Goal: Transaction & Acquisition: Obtain resource

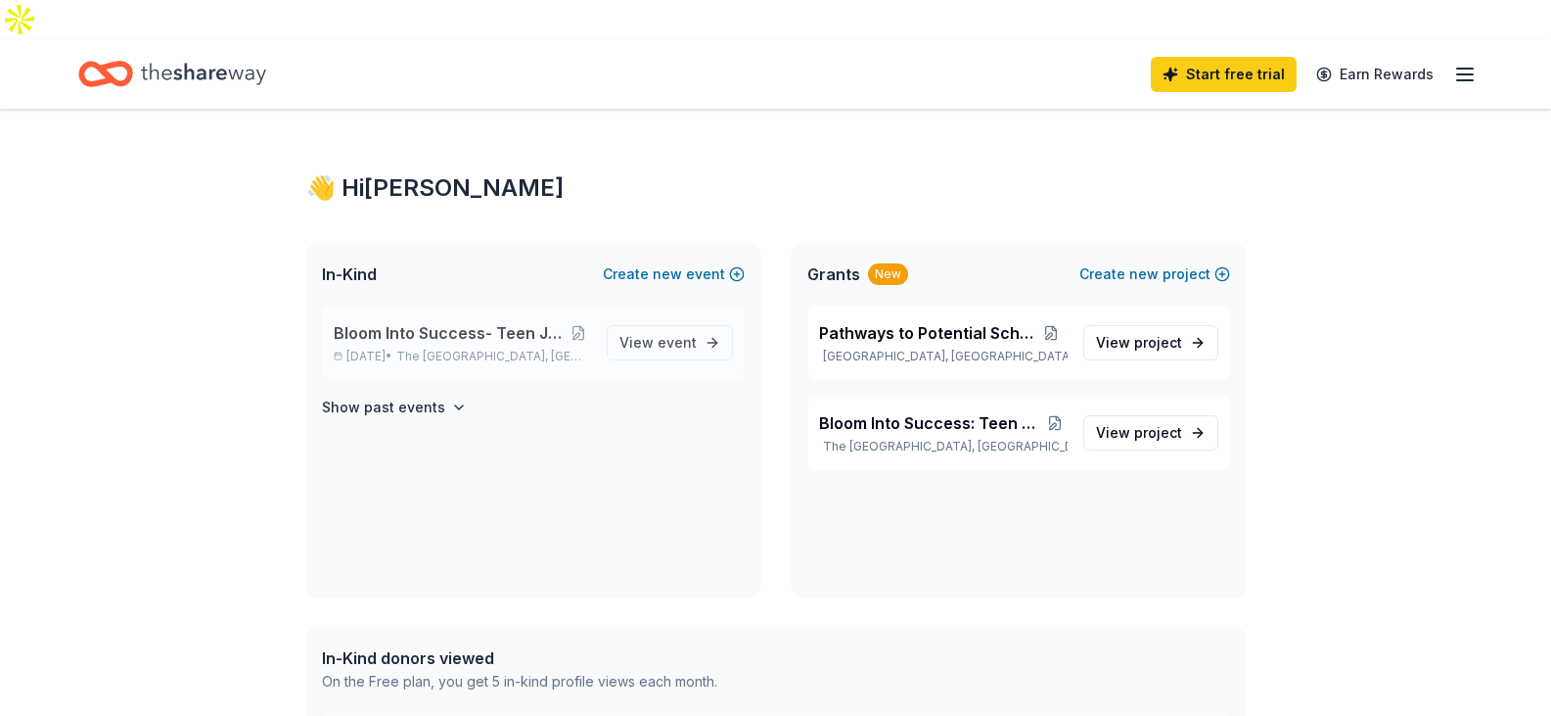
click at [500, 321] on span "Bloom Into Success- Teen Job Readiness Event" at bounding box center [450, 332] width 233 height 23
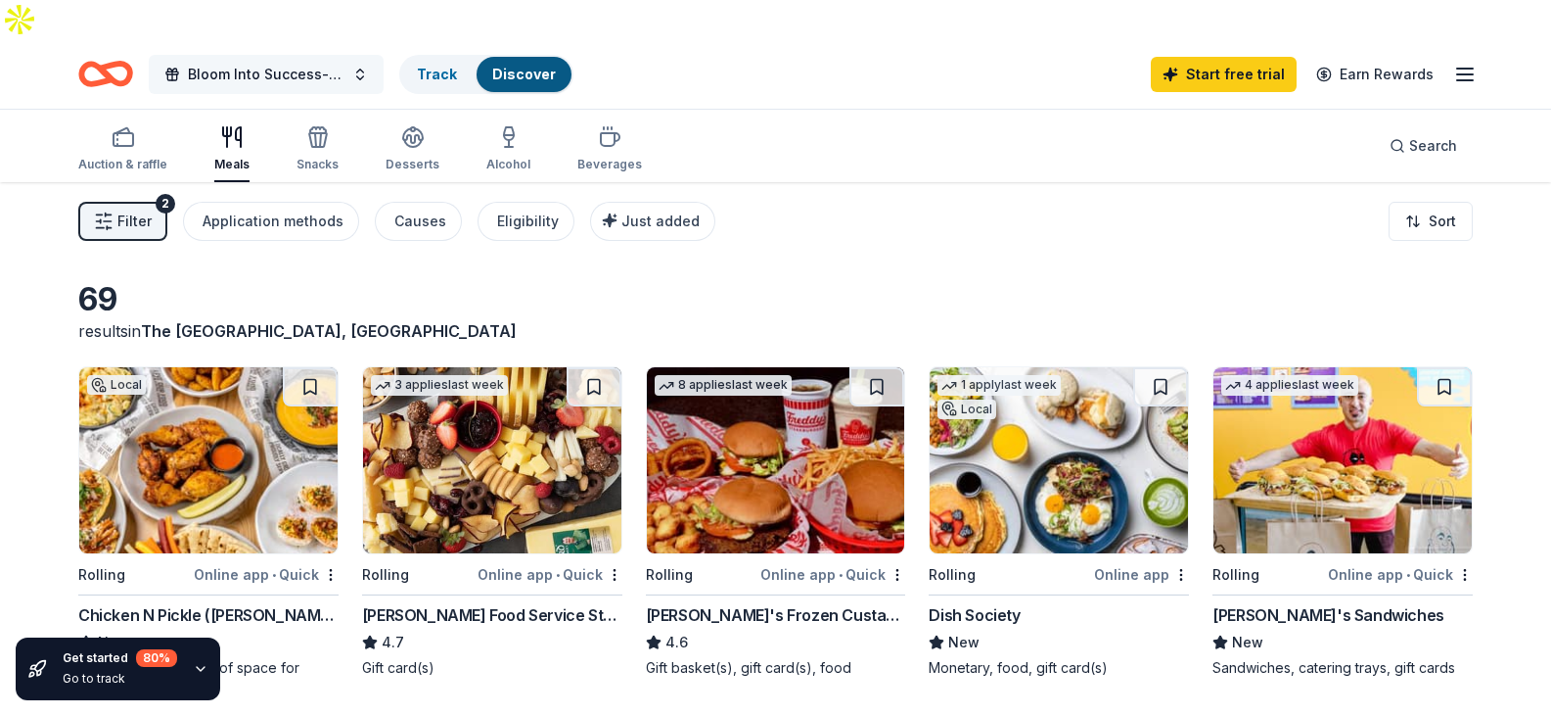
click at [274, 63] on span "Bloom Into Success- Teen Job Readiness Event" at bounding box center [266, 74] width 157 height 23
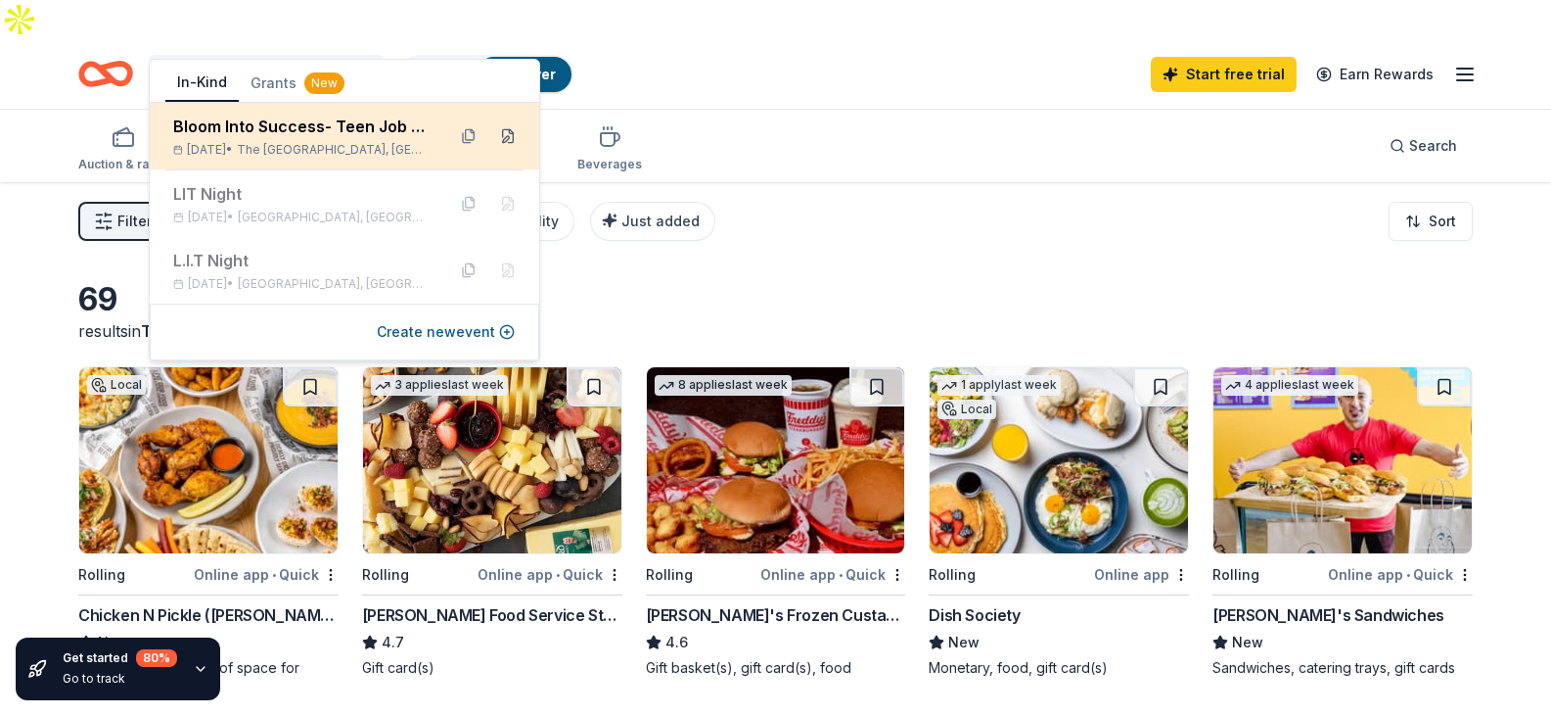
click at [512, 135] on button at bounding box center [507, 135] width 31 height 31
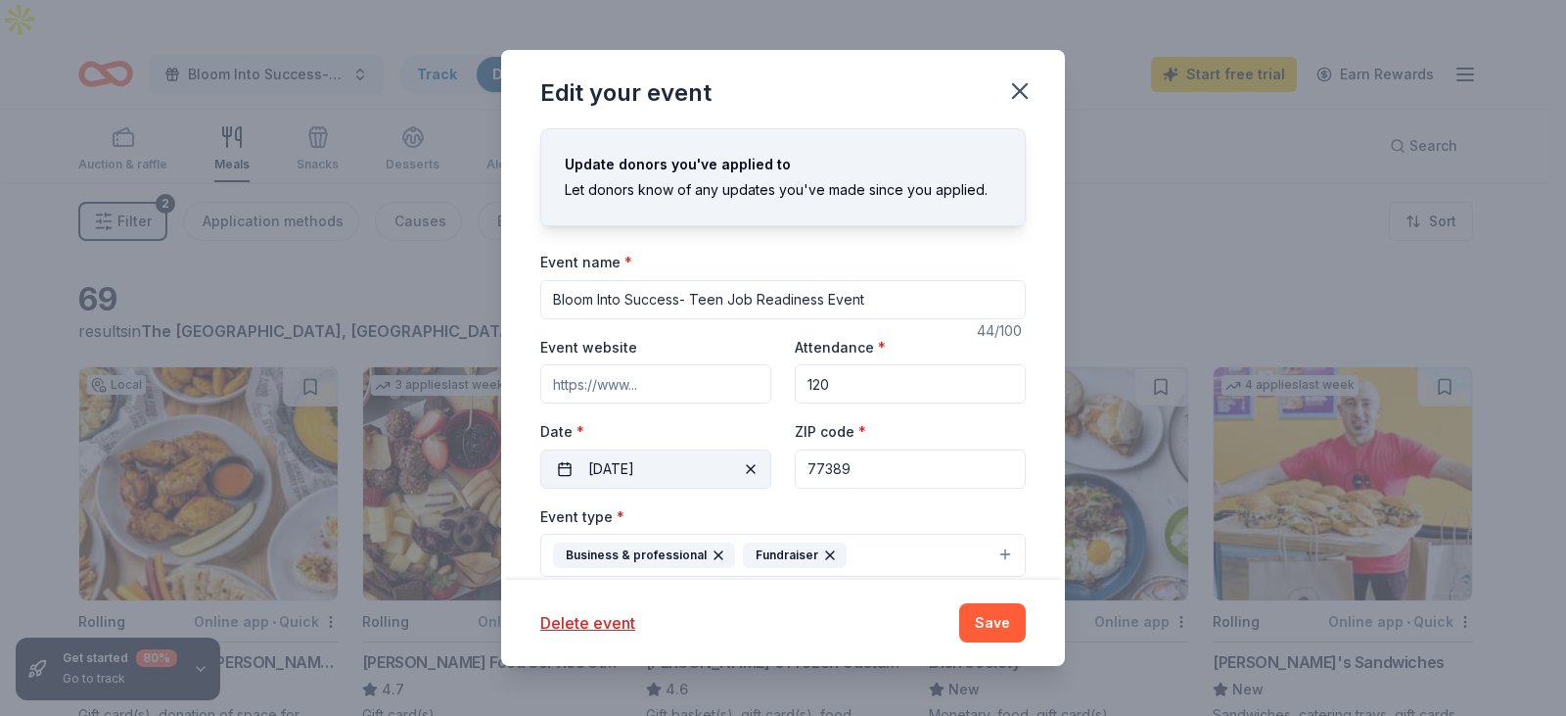
click at [652, 475] on button "09/19/2025" at bounding box center [655, 468] width 231 height 39
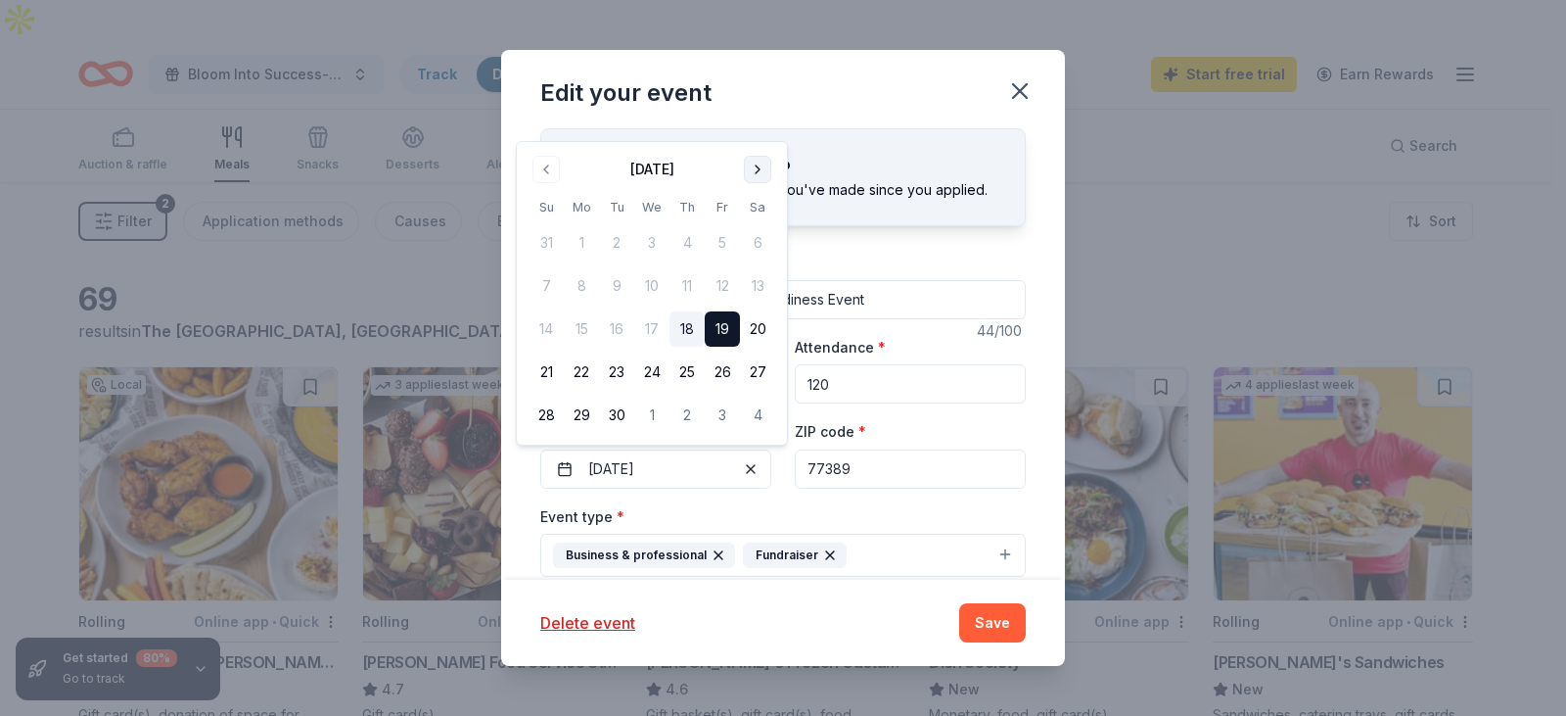
click at [749, 168] on button "Go to next month" at bounding box center [757, 169] width 27 height 27
click at [720, 374] on button "24" at bounding box center [722, 371] width 35 height 35
click at [748, 378] on button "25" at bounding box center [757, 371] width 35 height 35
click at [719, 369] on button "24" at bounding box center [722, 371] width 35 height 35
click at [832, 622] on div "Delete event" at bounding box center [737, 622] width 395 height 23
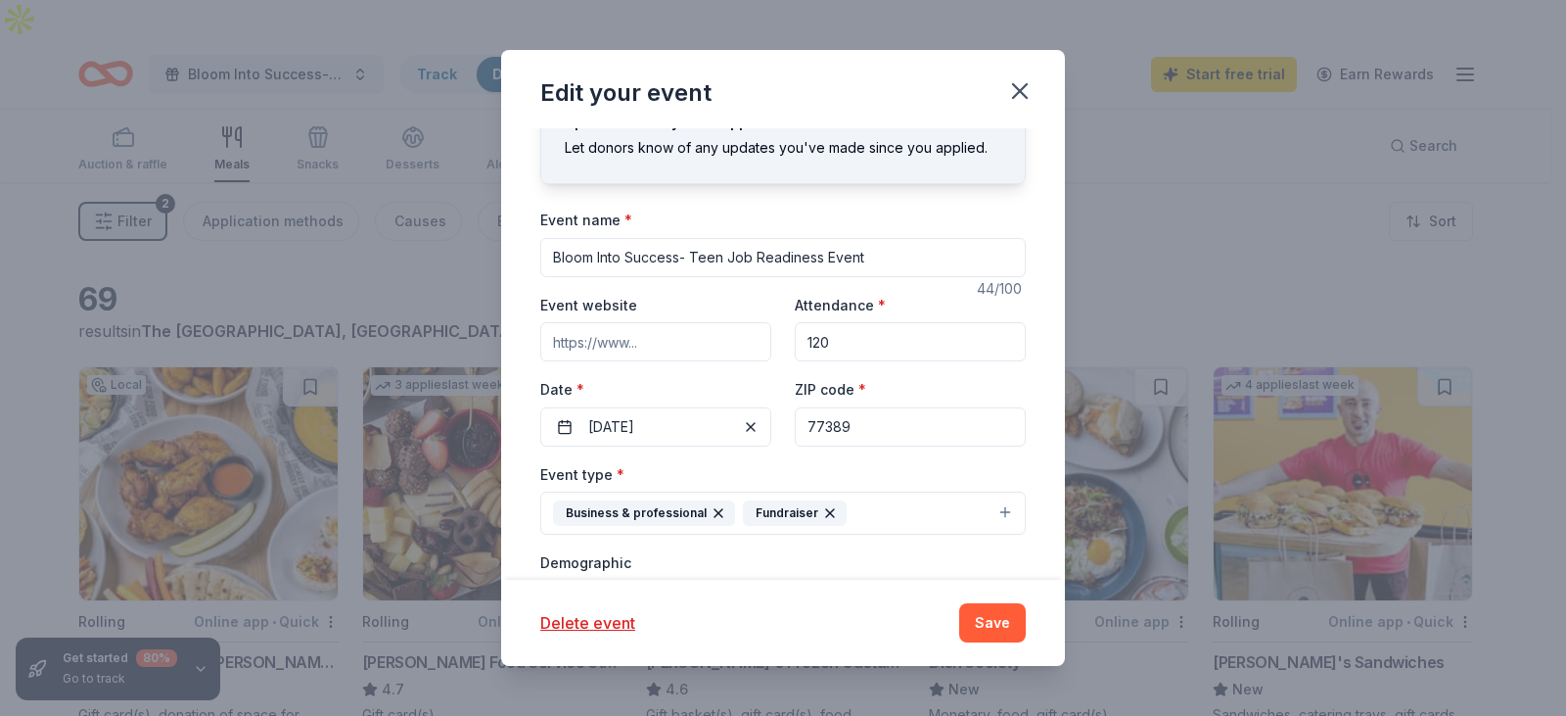
scroll to position [68, 0]
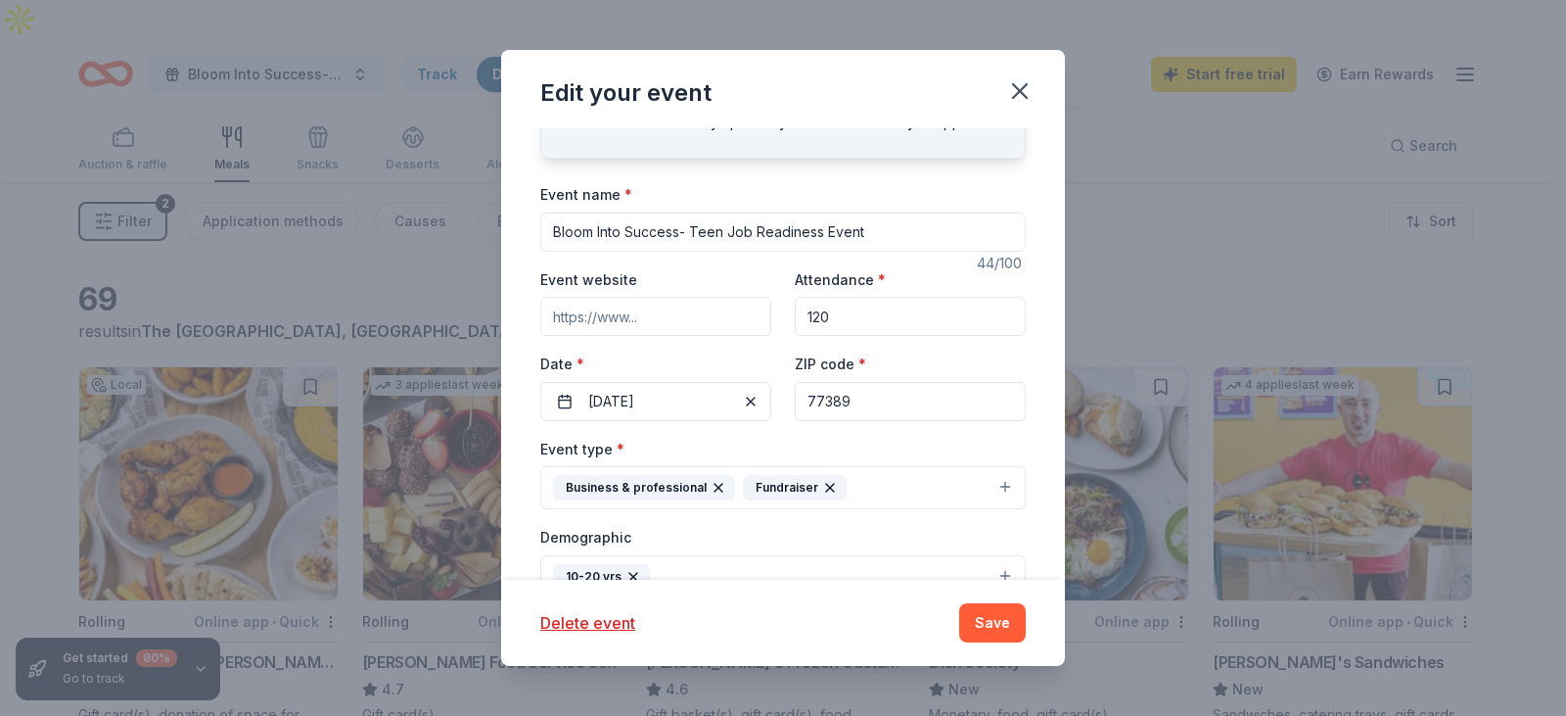
click at [625, 323] on input "Event website" at bounding box center [655, 316] width 231 height 39
click at [692, 316] on input "Event website" at bounding box center [655, 316] width 231 height 39
paste input "https://ablossomingpotential.org/teen-job-readiness-event"
type input "https://ablossomingpotential.org/teen-job-readiness-event"
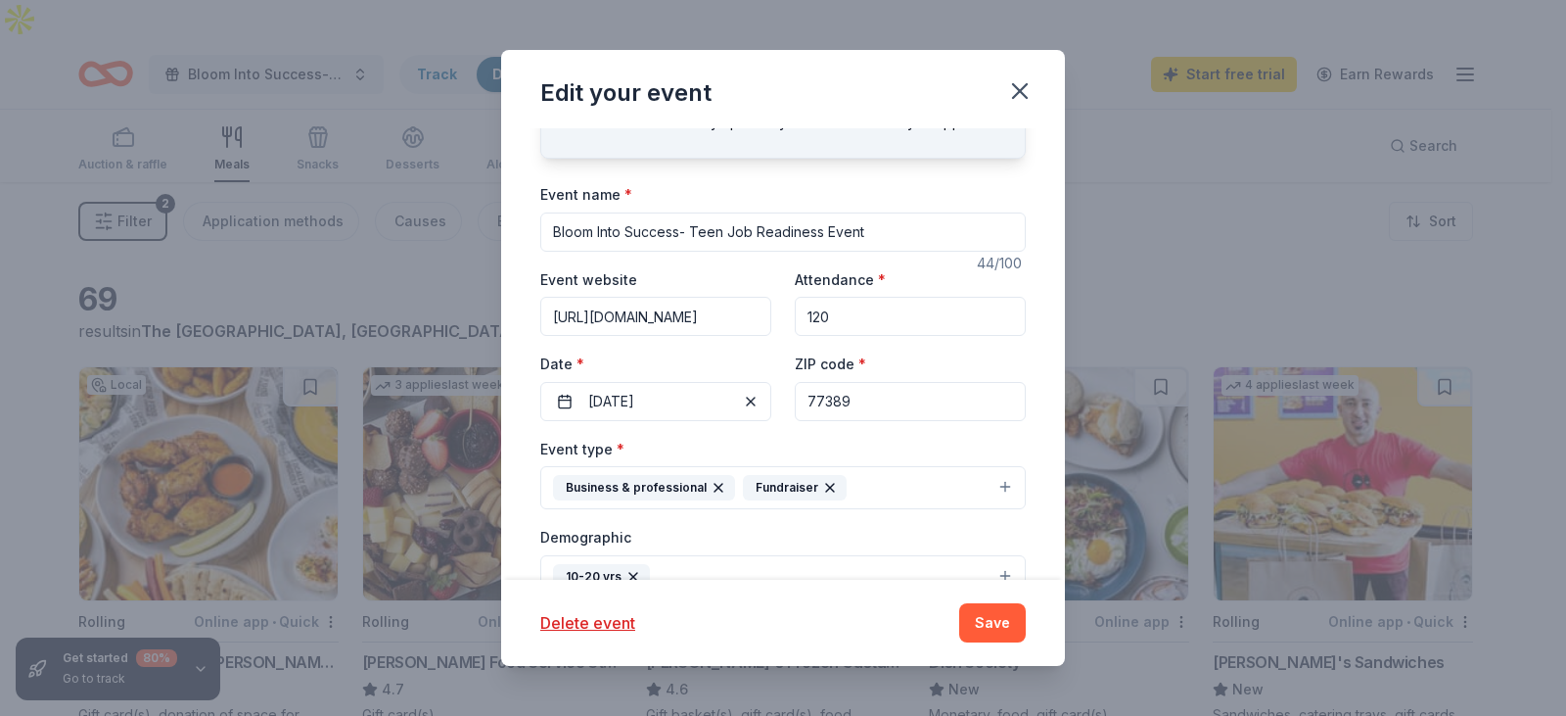
click at [883, 494] on button "Business & professional Fundraiser" at bounding box center [783, 487] width 486 height 43
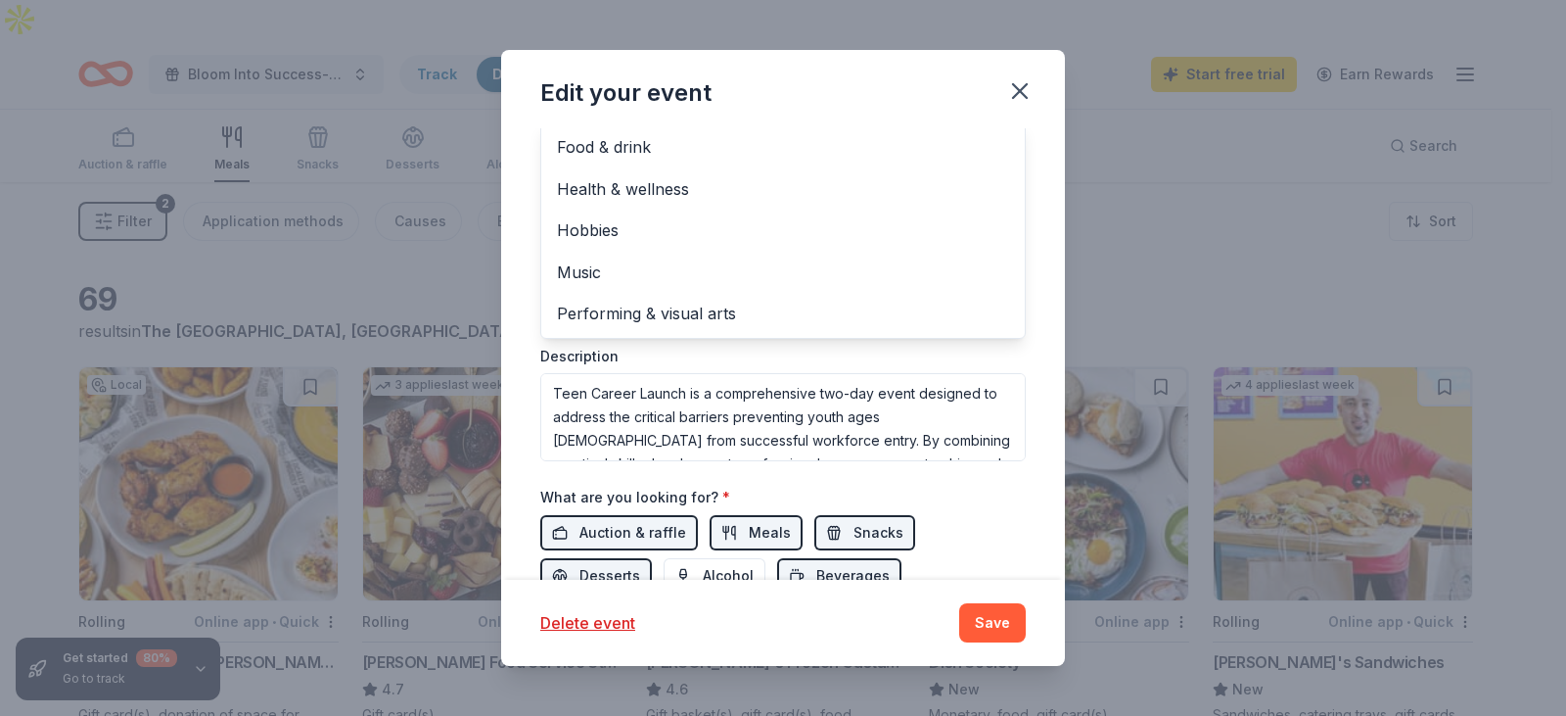
click at [980, 617] on div "Edit your event Update donors you've applied to Let donors know of any updates …" at bounding box center [783, 358] width 564 height 616
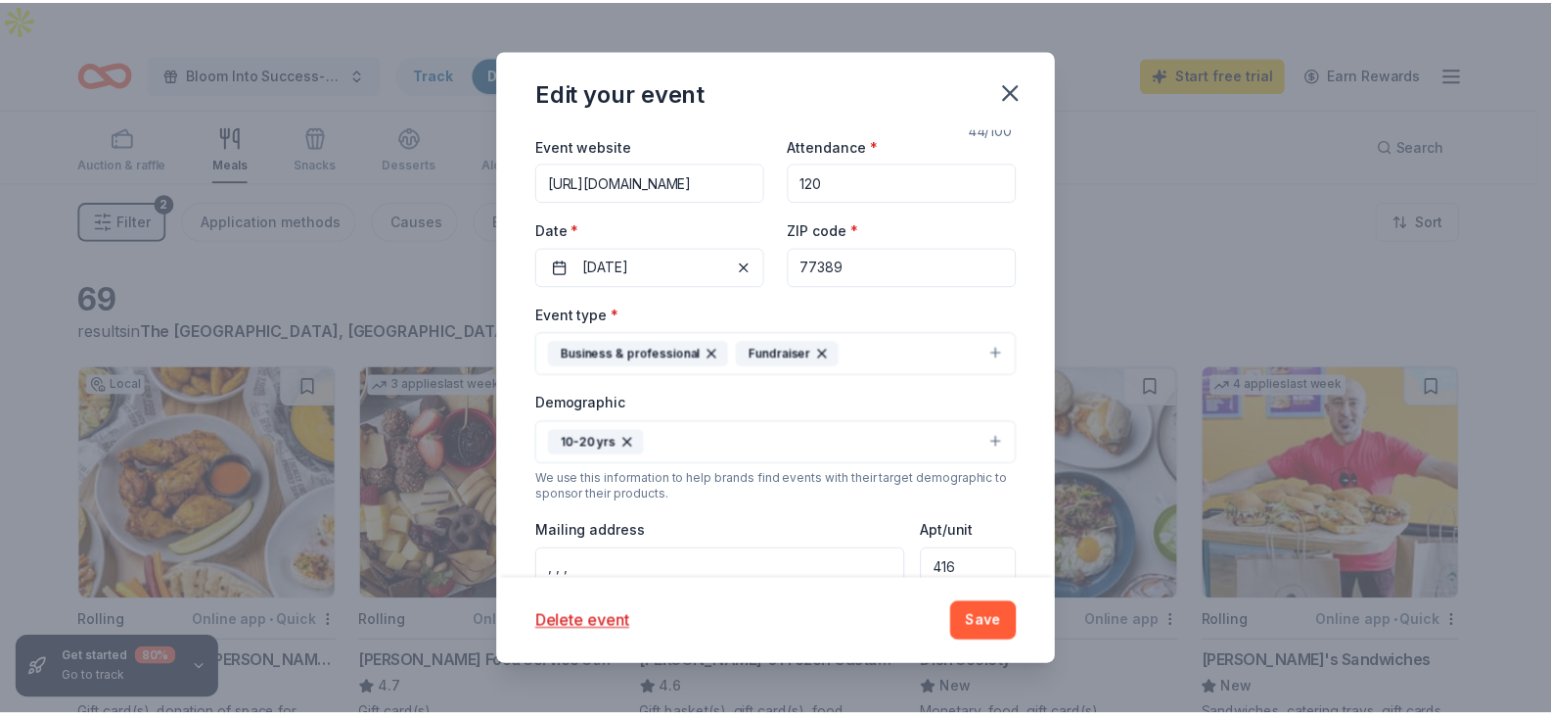
scroll to position [593, 0]
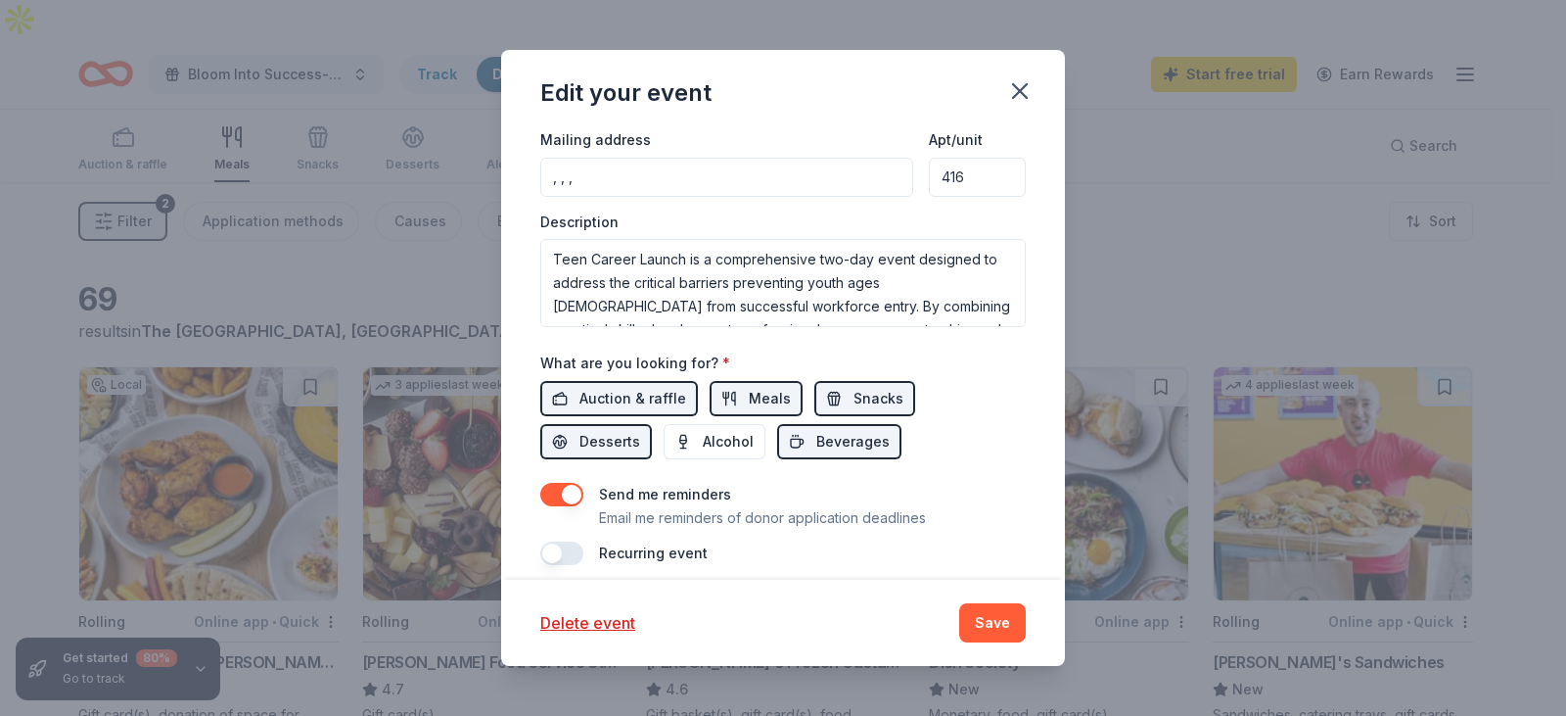
drag, startPoint x: 981, startPoint y: 175, endPoint x: 893, endPoint y: 185, distance: 88.6
click at [898, 184] on div "Mailing address , , , Apt/unit 416" at bounding box center [783, 161] width 486 height 69
click at [992, 623] on button "Save" at bounding box center [992, 622] width 67 height 39
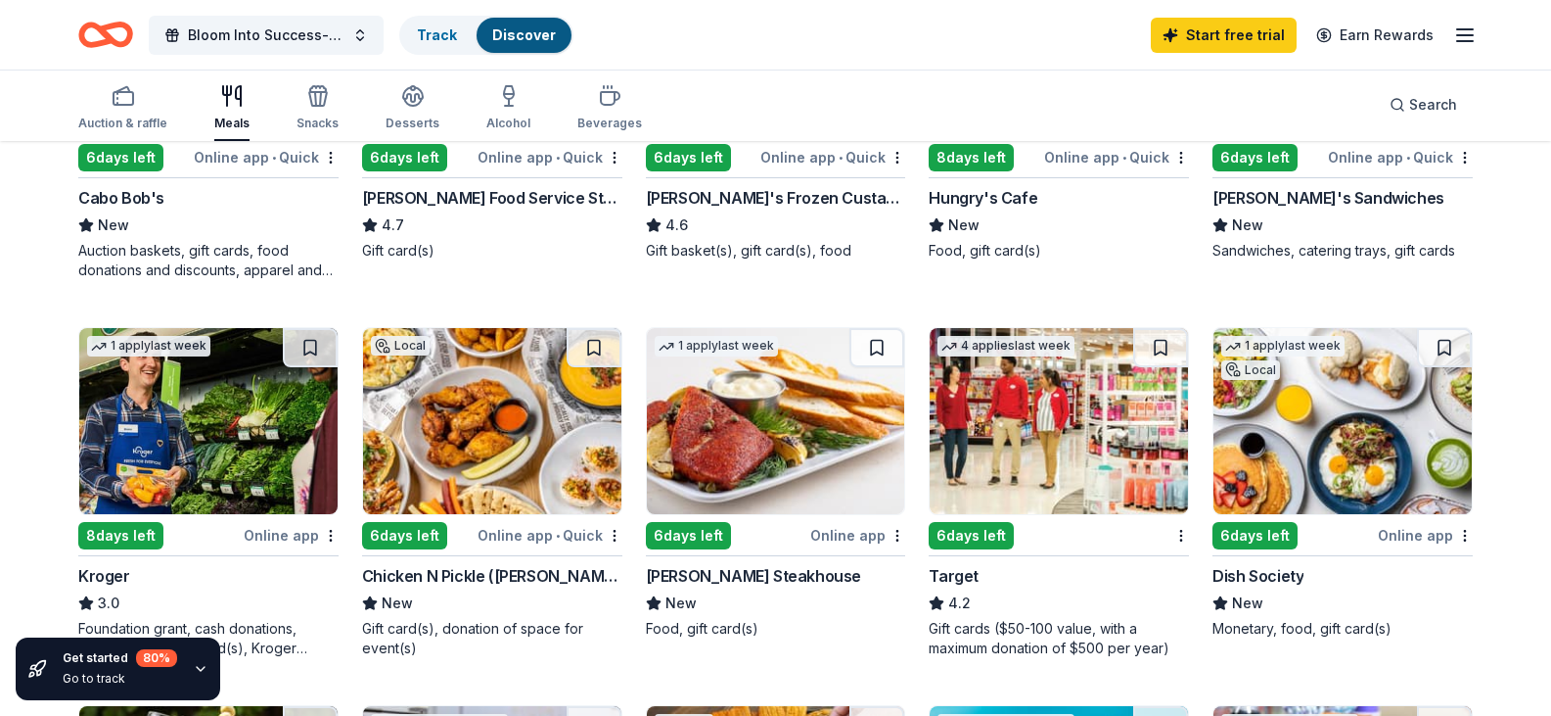
scroll to position [500, 0]
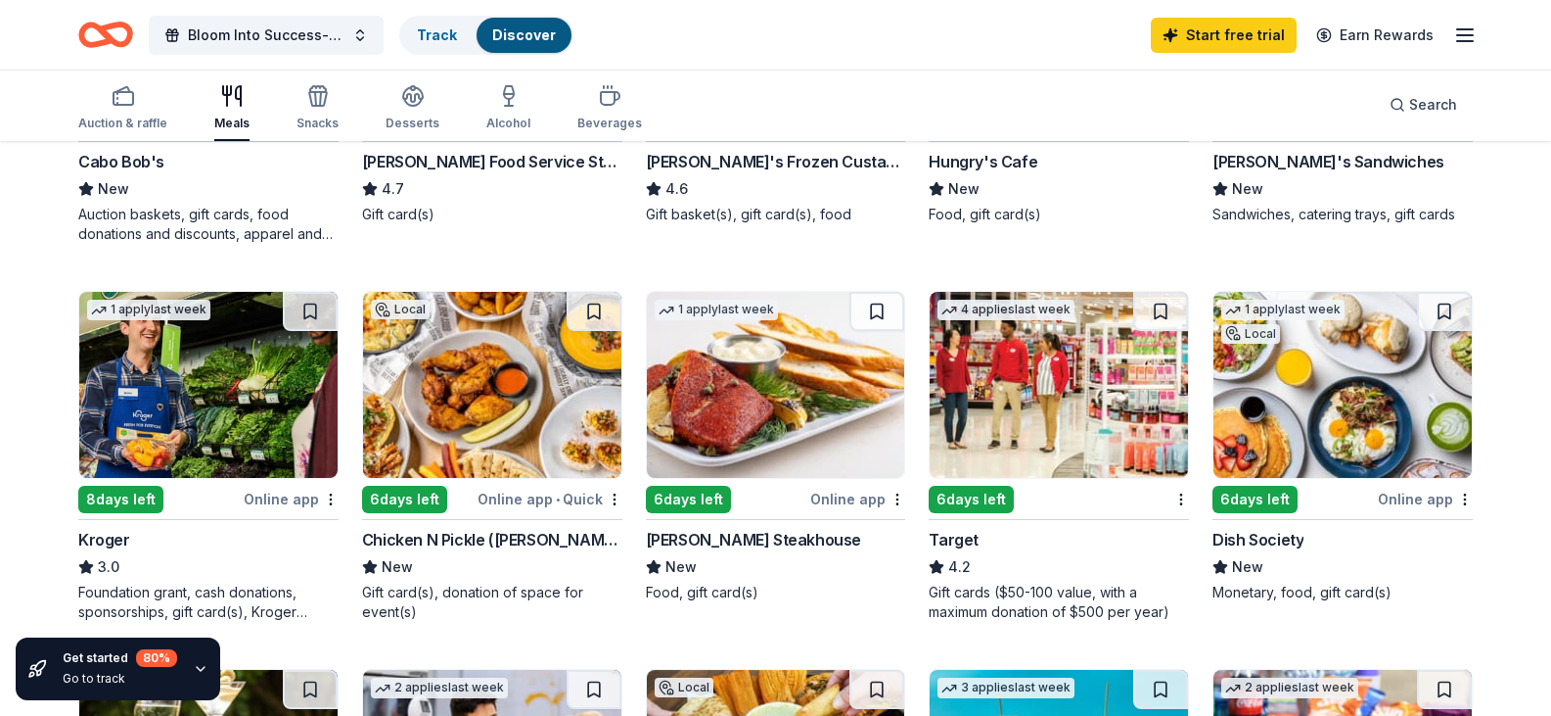
click at [957, 551] on div "Target" at bounding box center [954, 539] width 50 height 23
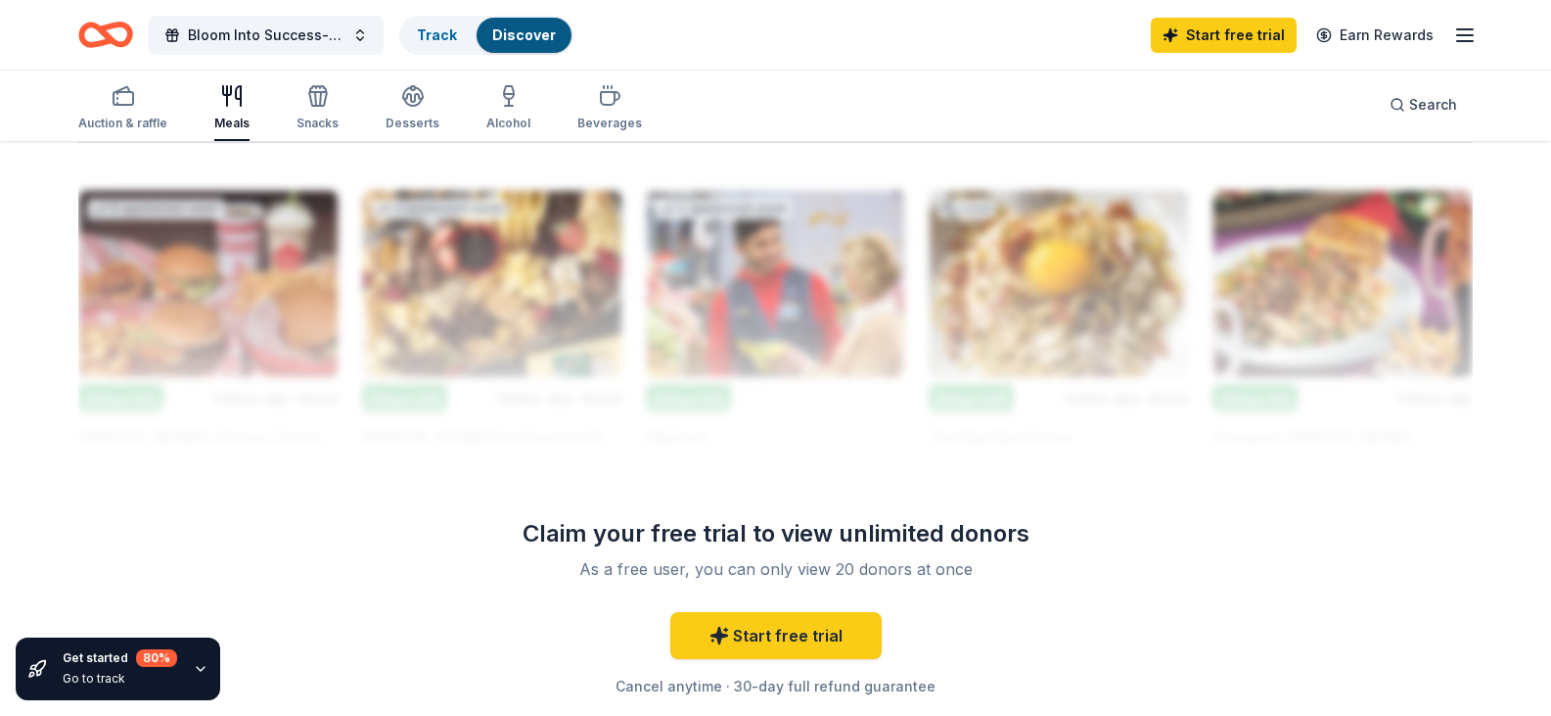
scroll to position [1550, 0]
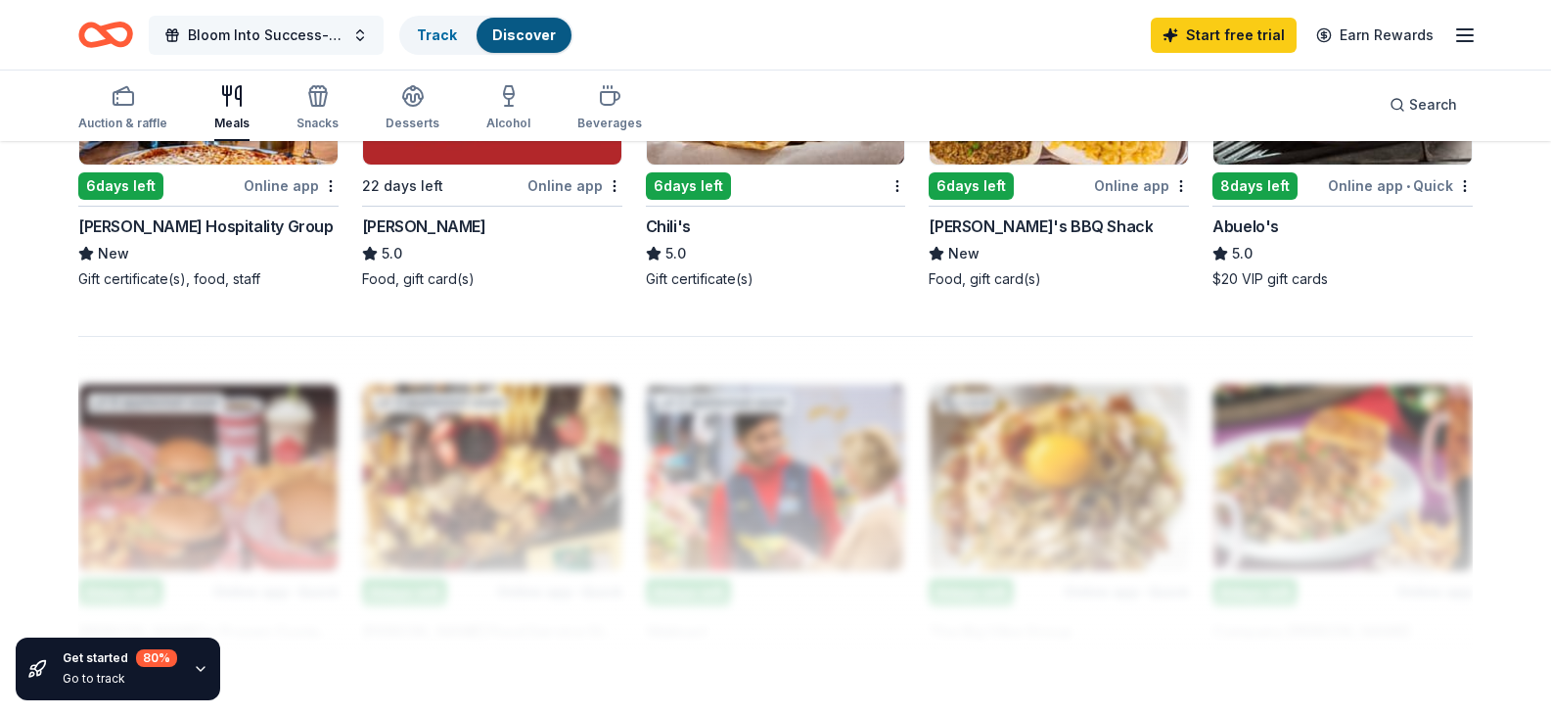
click at [356, 40] on button "Bloom Into Success- Teen Job Readiness Event" at bounding box center [266, 35] width 235 height 39
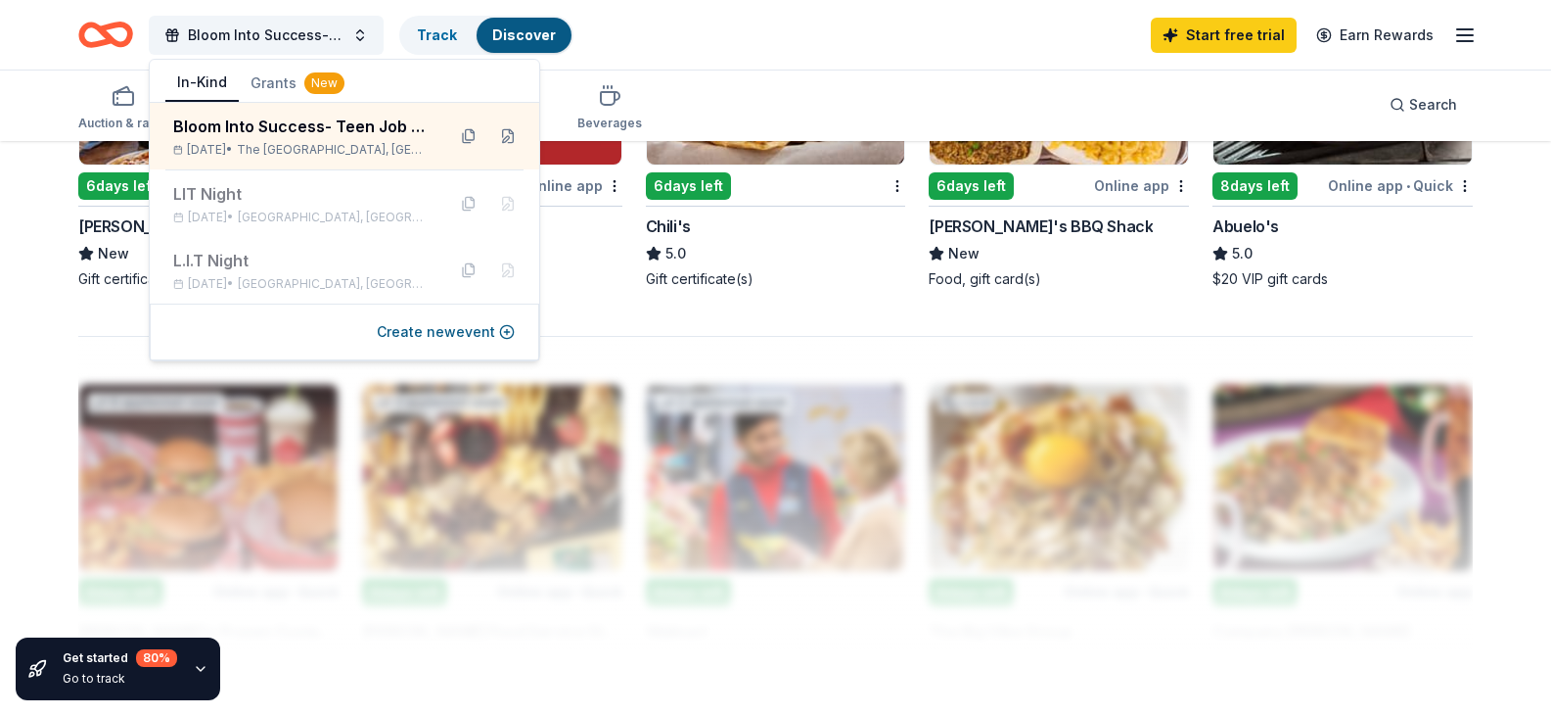
click at [253, 73] on button "Grants New" at bounding box center [297, 83] width 117 height 35
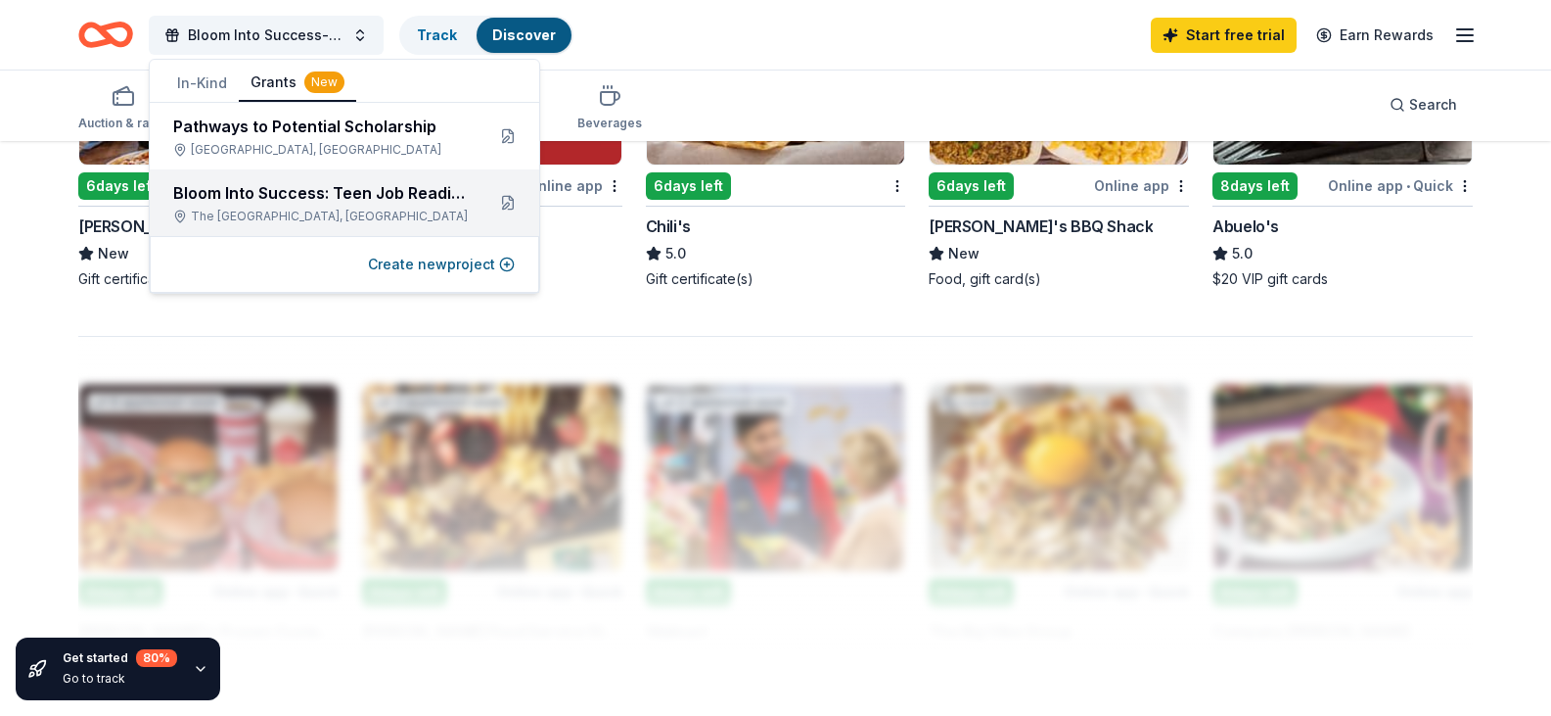
click at [270, 195] on div "Bloom Into Success: Teen Job Readiness Event" at bounding box center [321, 192] width 296 height 23
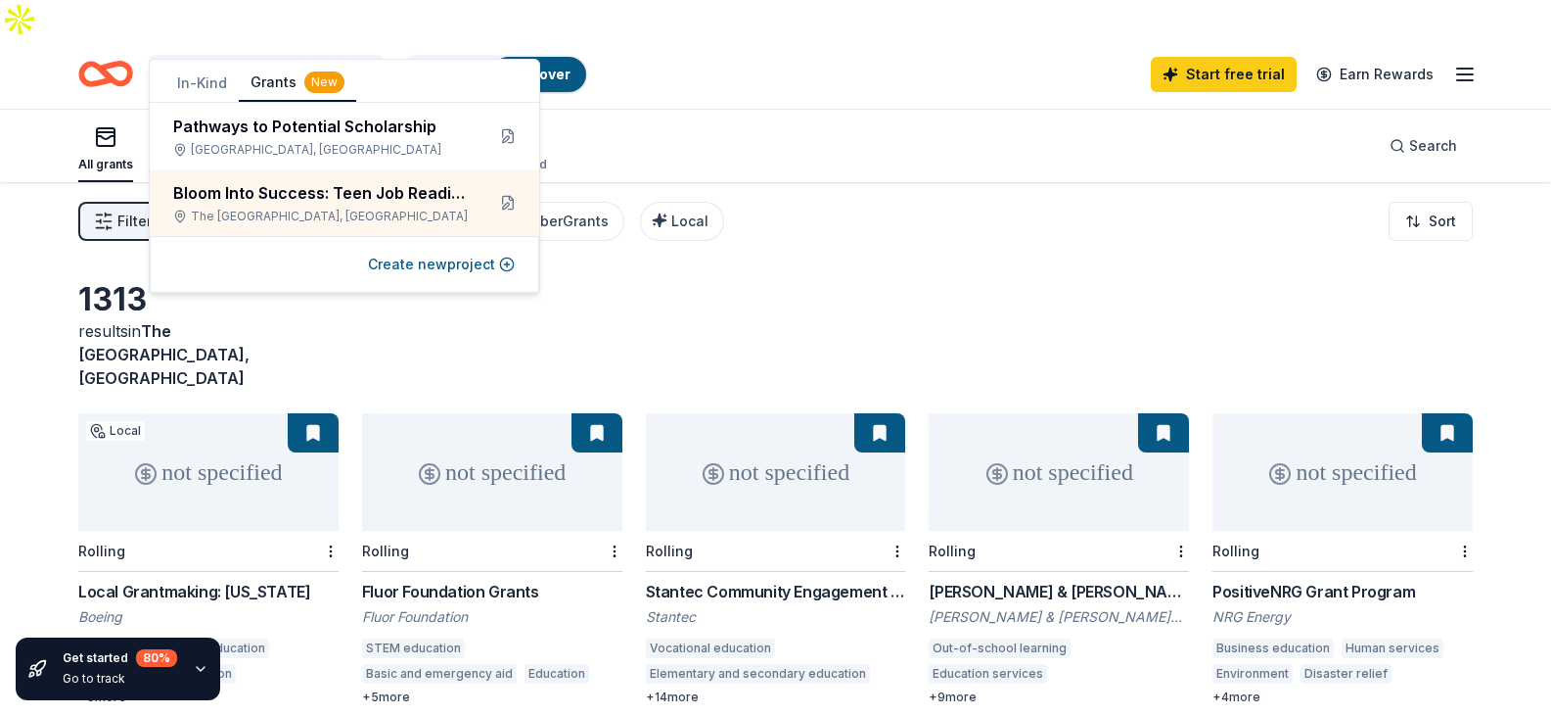
click at [753, 55] on div "Bloom Into Success: Teen Job Readiness Event Track · 5 Discover Start free tria…" at bounding box center [775, 74] width 1395 height 46
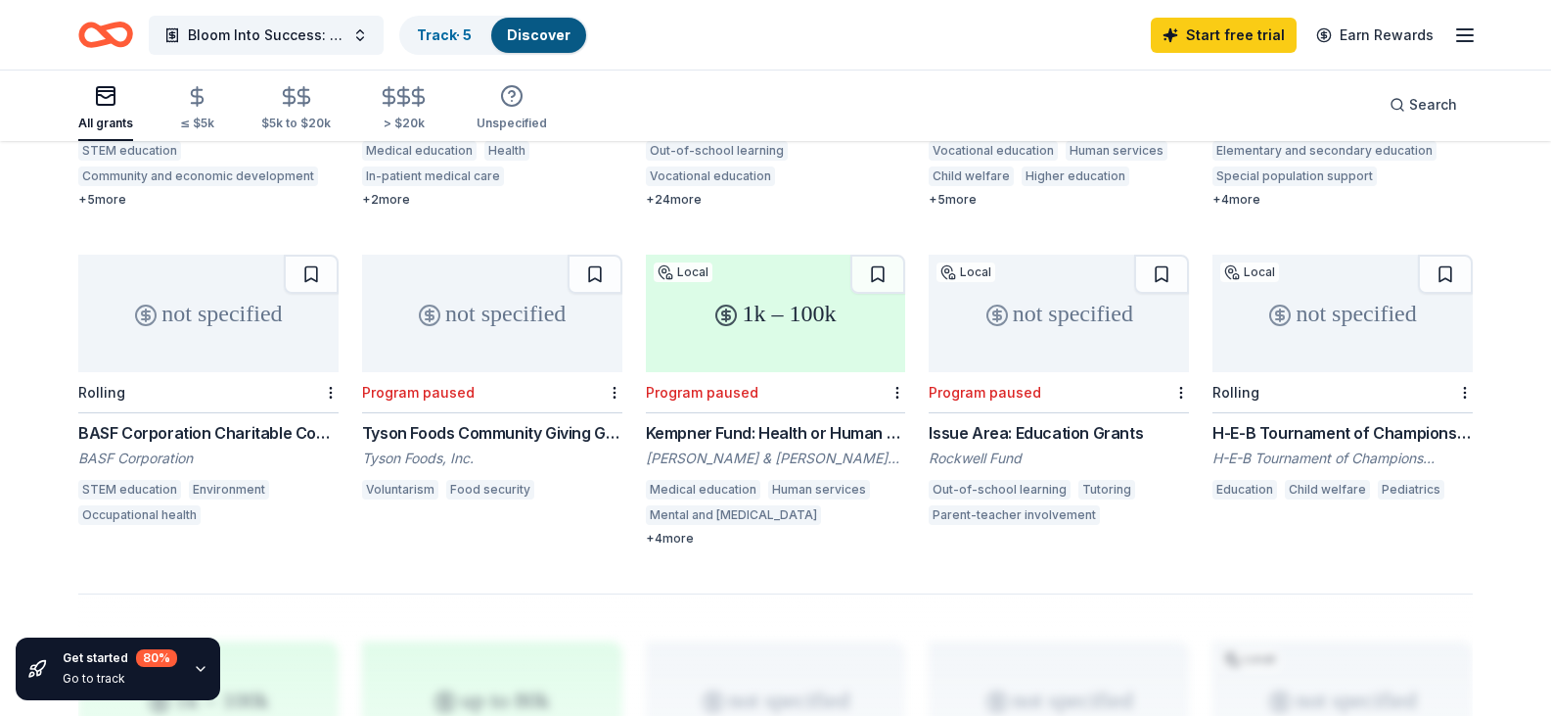
scroll to position [783, 0]
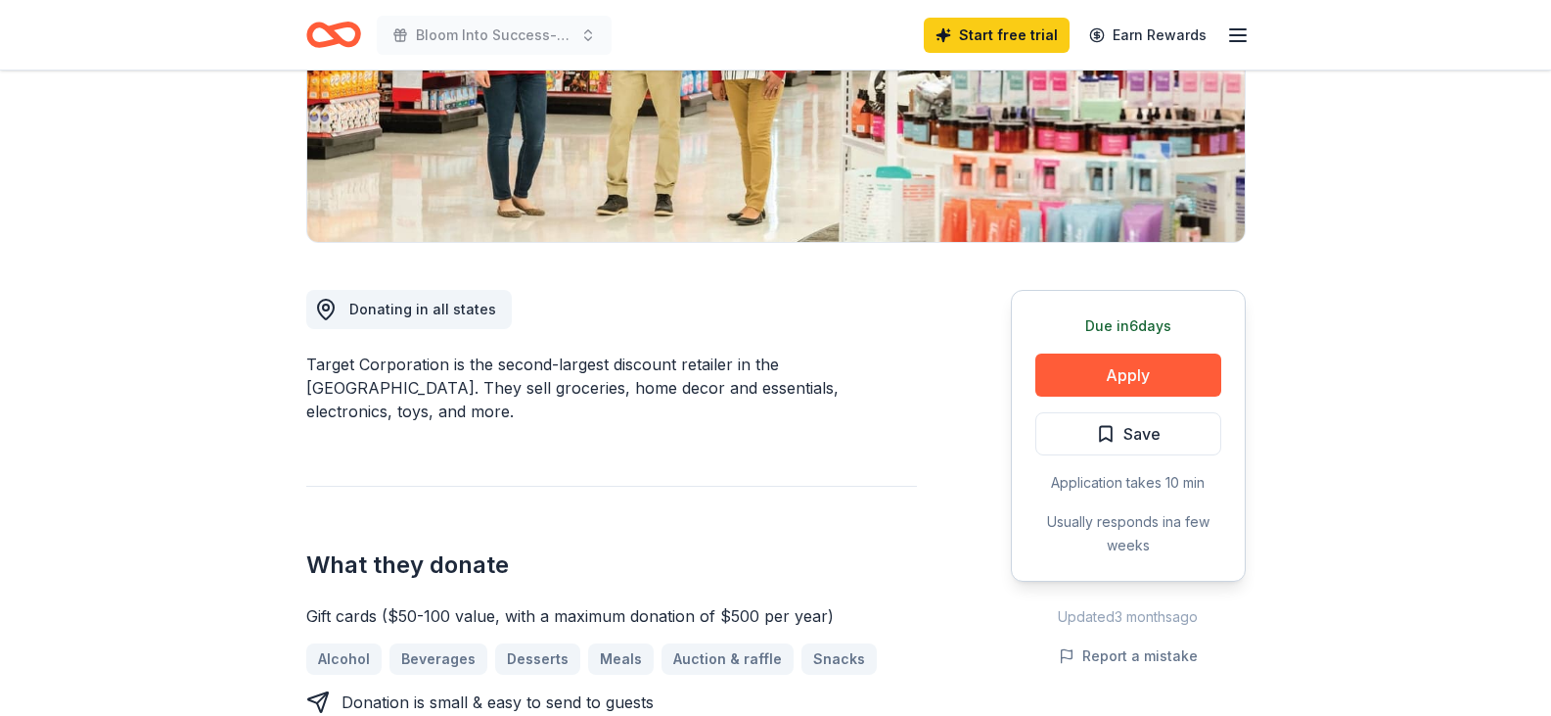
scroll to position [783, 0]
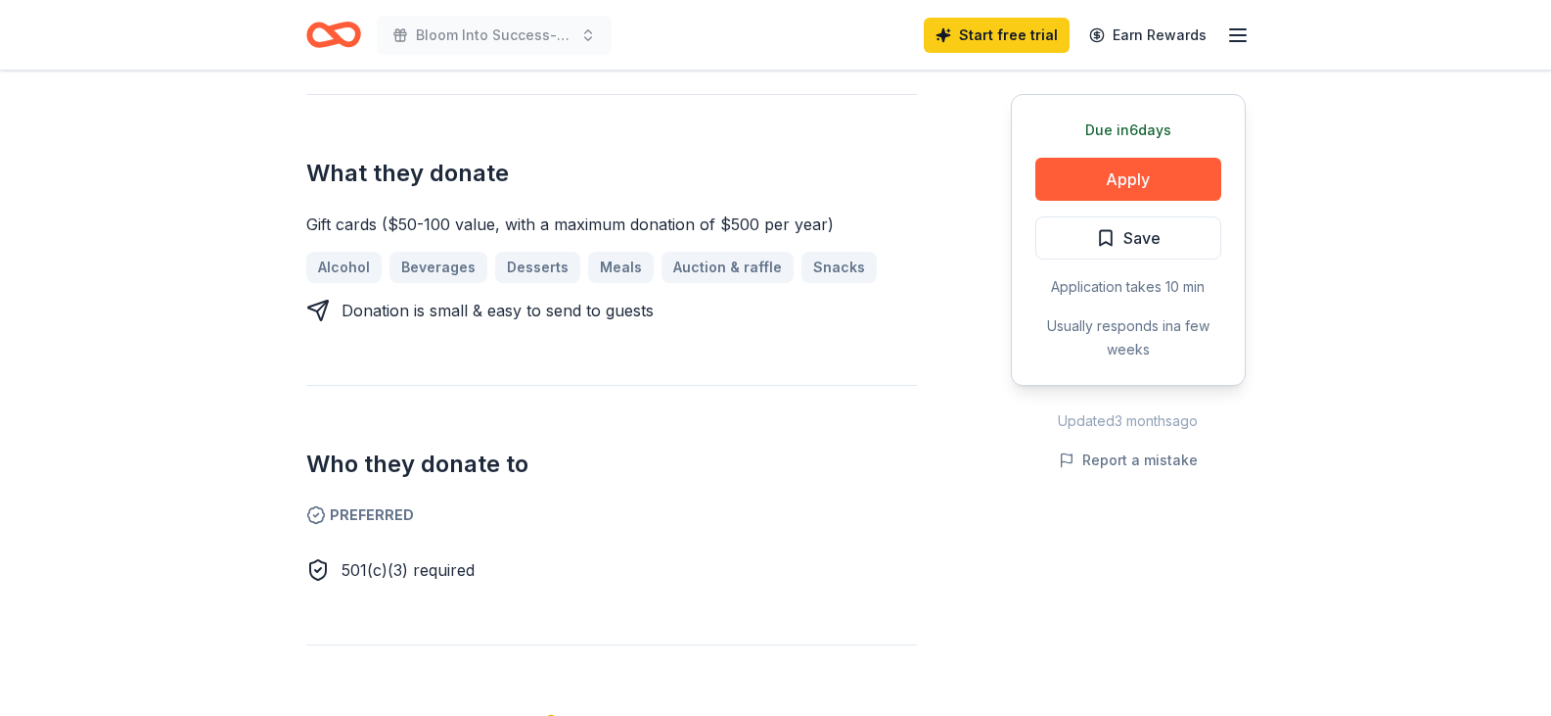
drag, startPoint x: 300, startPoint y: 152, endPoint x: 826, endPoint y: 143, distance: 526.7
drag, startPoint x: 830, startPoint y: 160, endPoint x: 273, endPoint y: 158, distance: 557.0
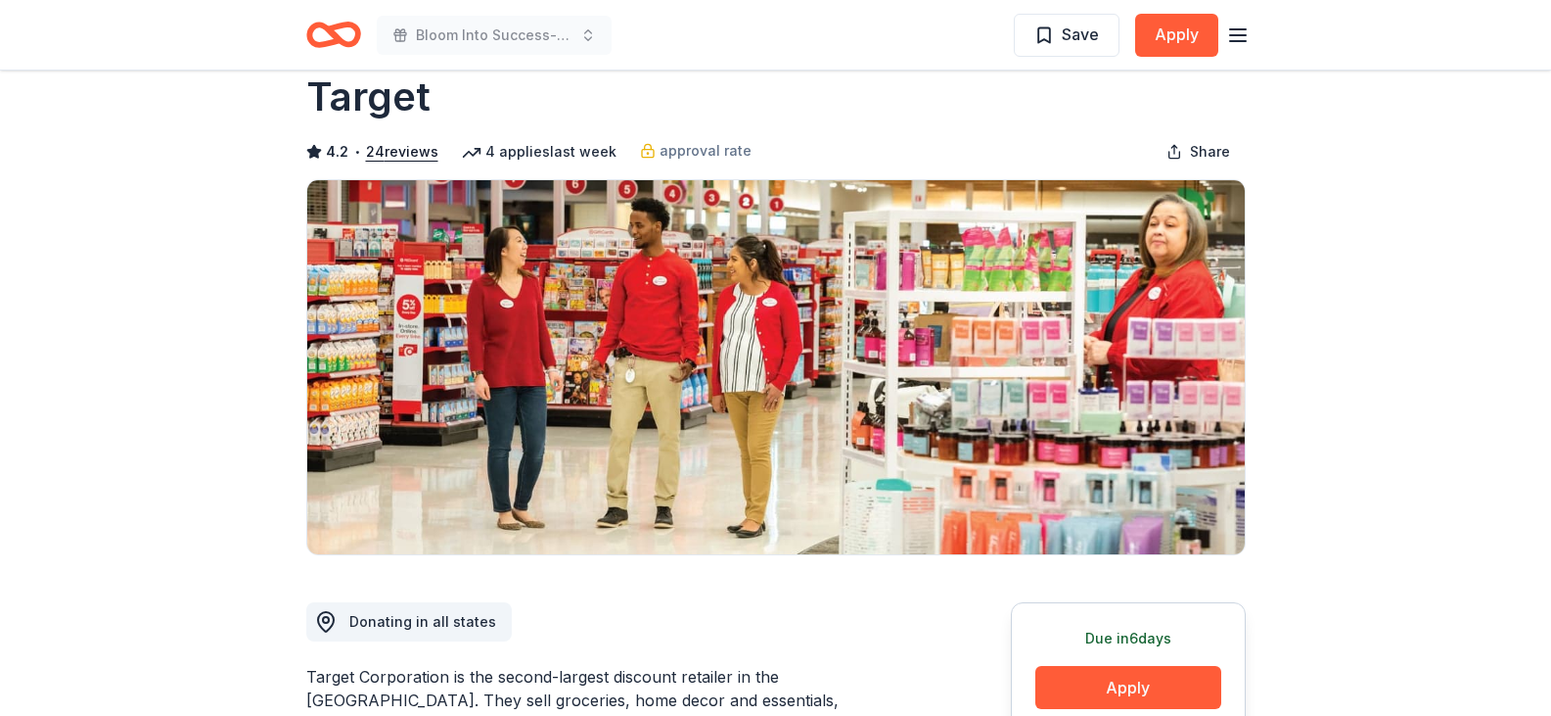
scroll to position [0, 0]
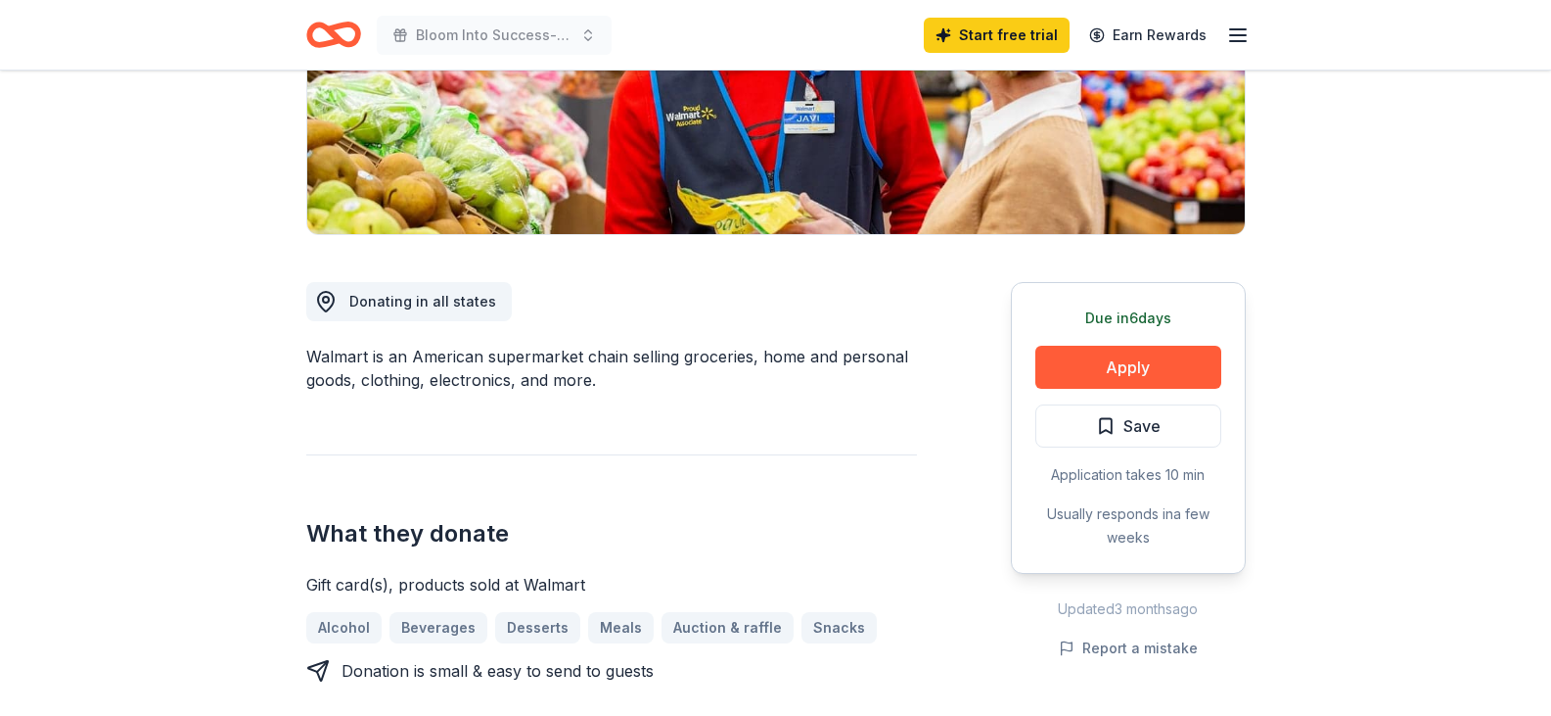
scroll to position [392, 0]
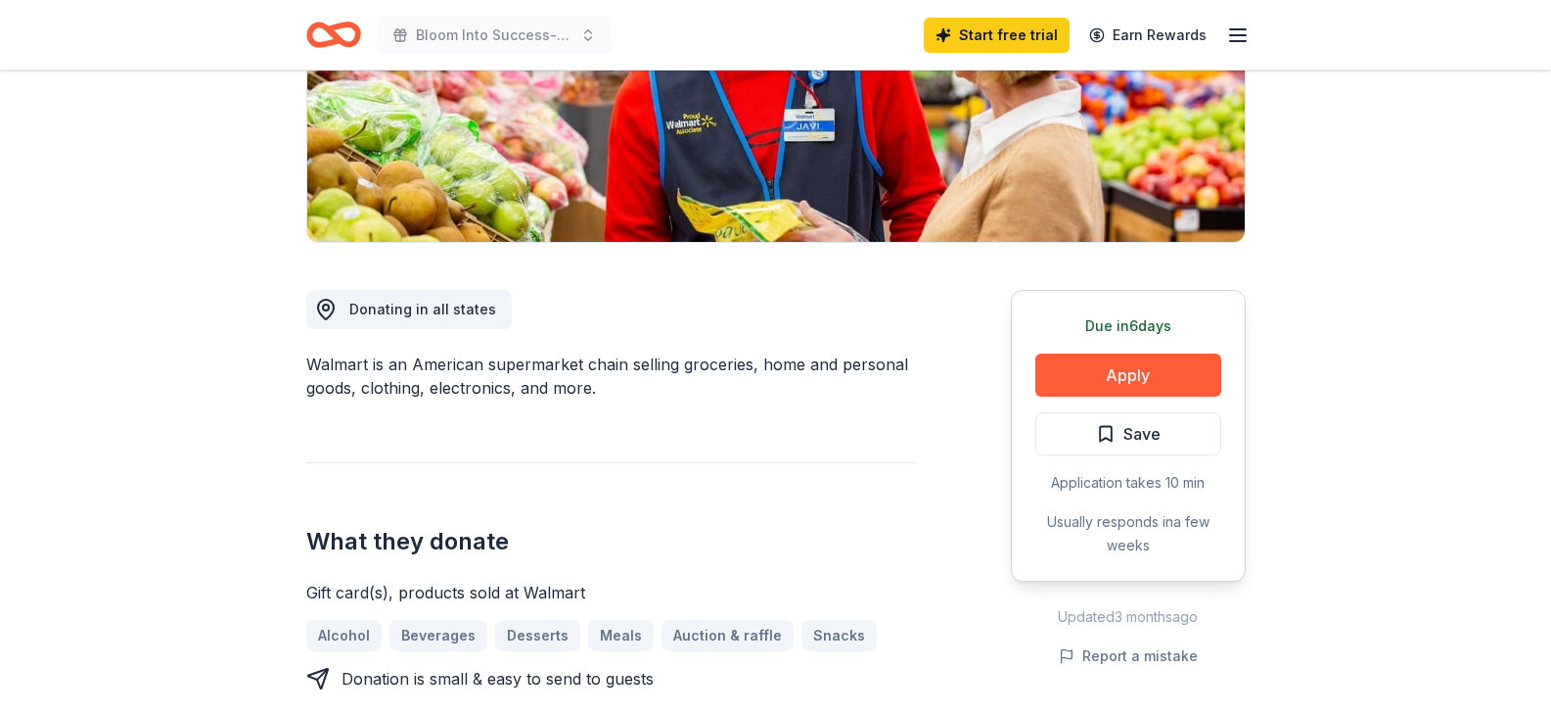
drag, startPoint x: 534, startPoint y: 342, endPoint x: 230, endPoint y: 335, distance: 304.5
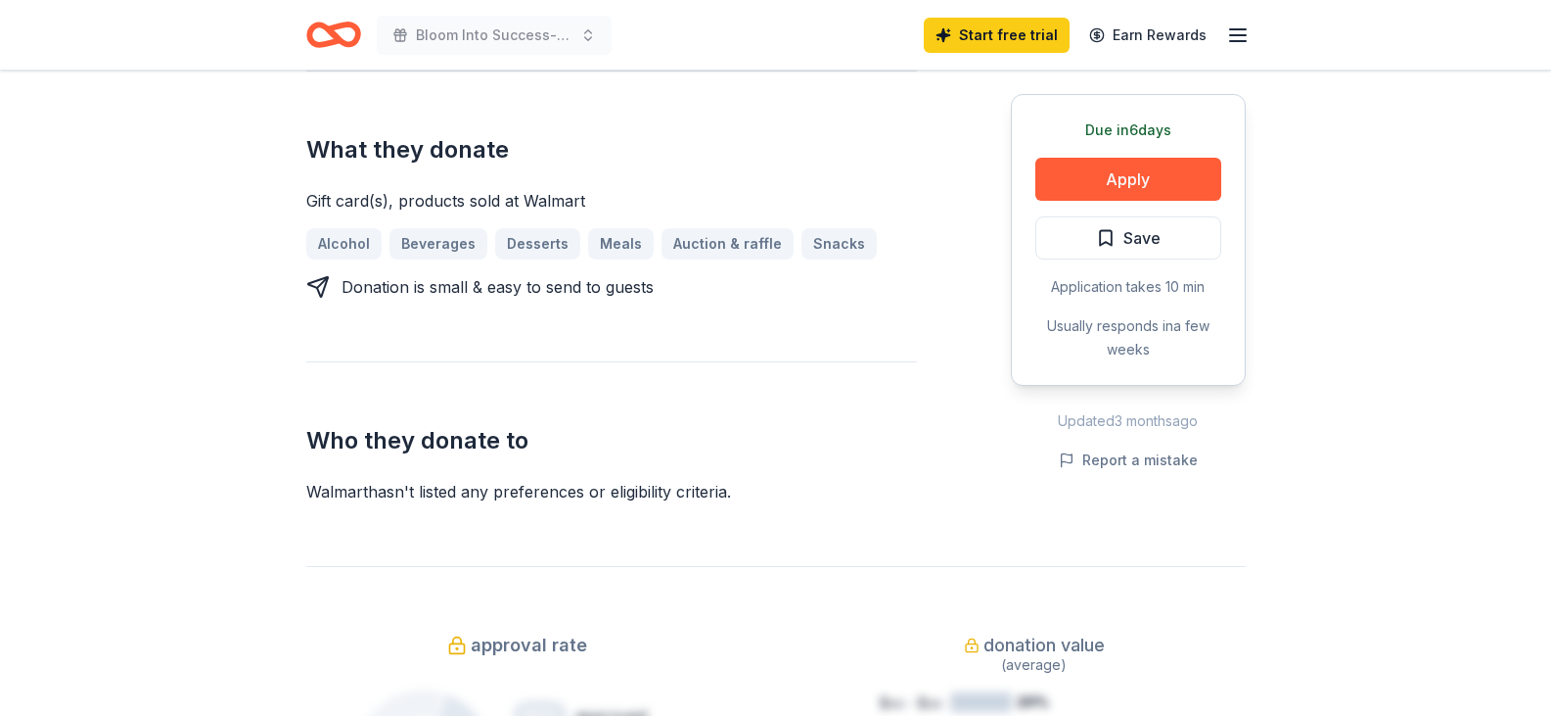
scroll to position [1175, 0]
